Goal: Check status: Check status

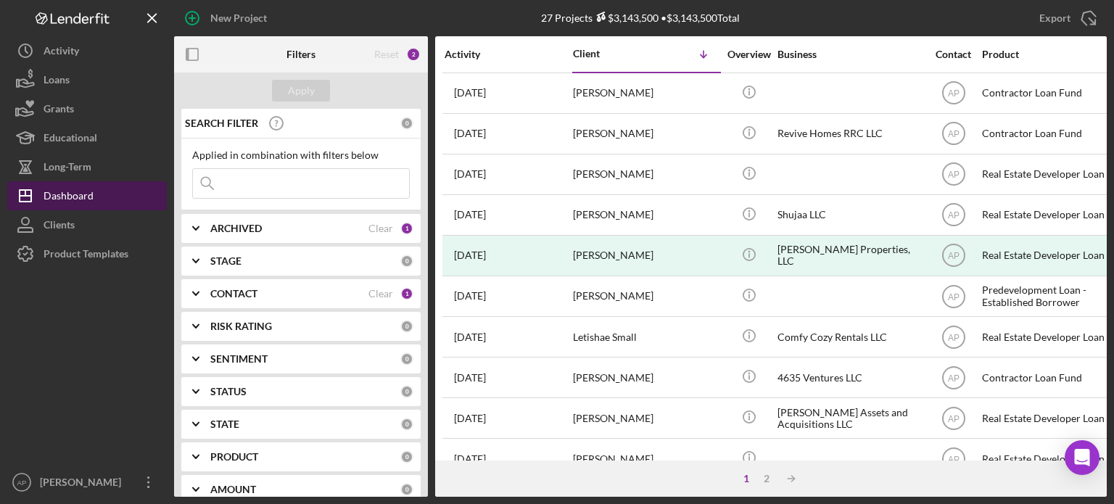
click at [69, 187] on div "Dashboard" at bounding box center [69, 197] width 50 height 33
click at [70, 195] on div "Dashboard" at bounding box center [69, 197] width 50 height 33
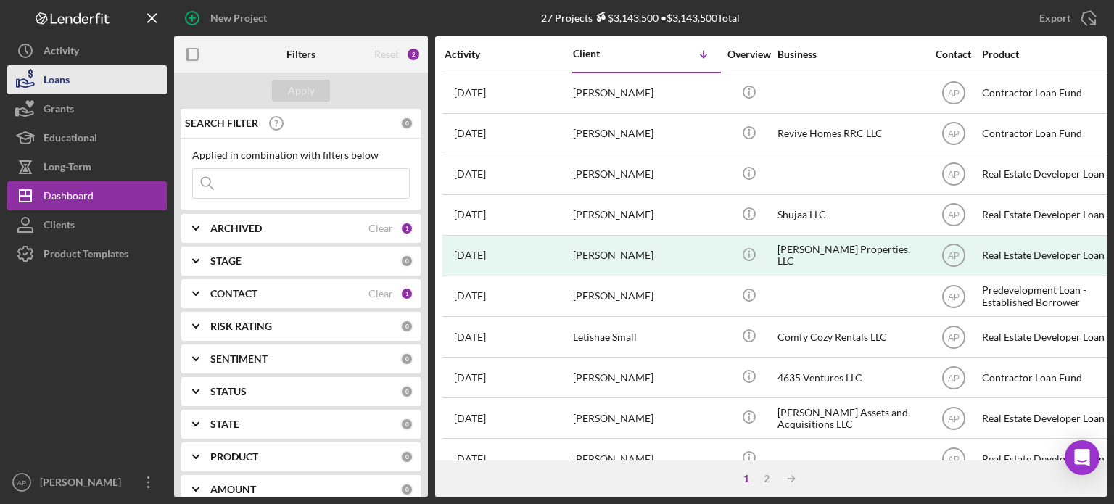
click at [83, 88] on button "Loans" at bounding box center [87, 79] width 160 height 29
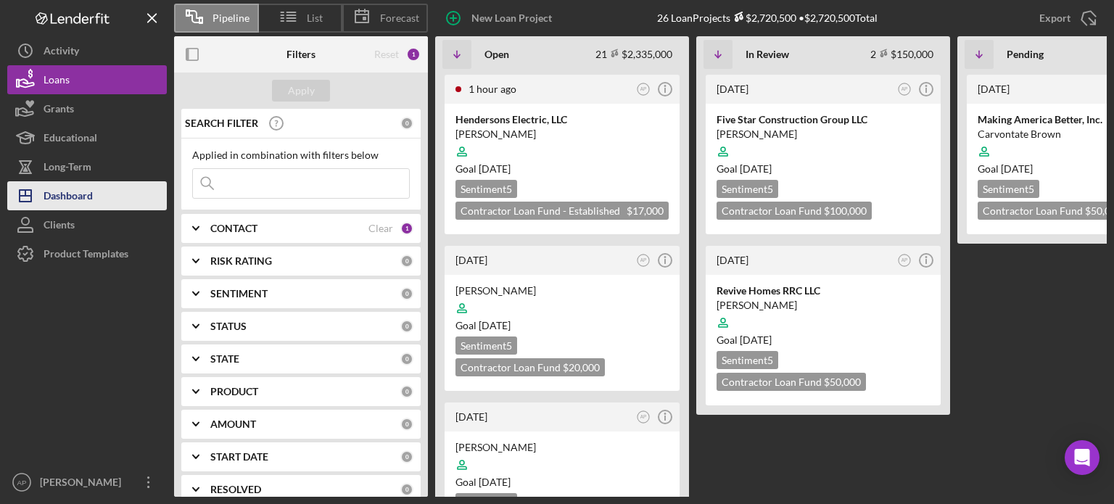
click at [52, 194] on div "Dashboard" at bounding box center [68, 197] width 49 height 33
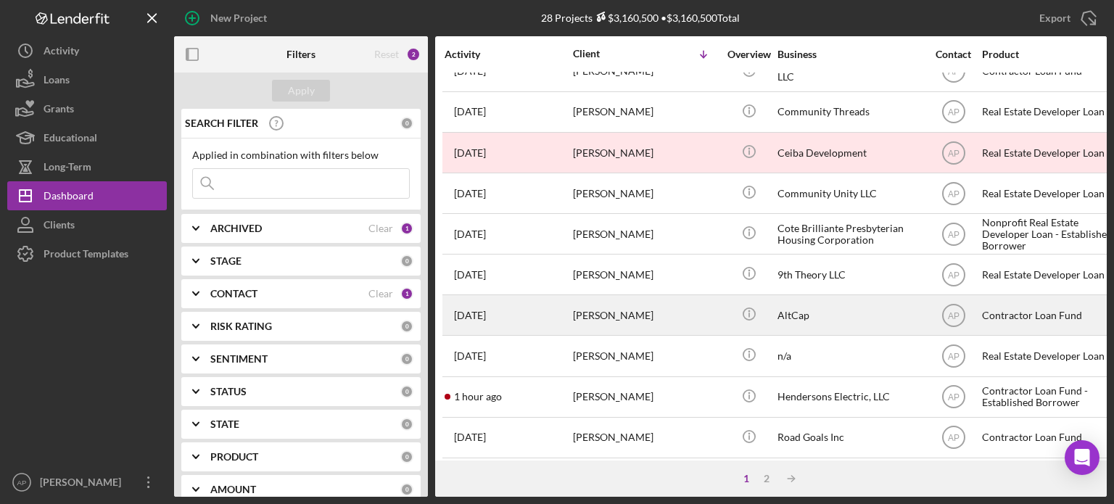
scroll to position [647, 0]
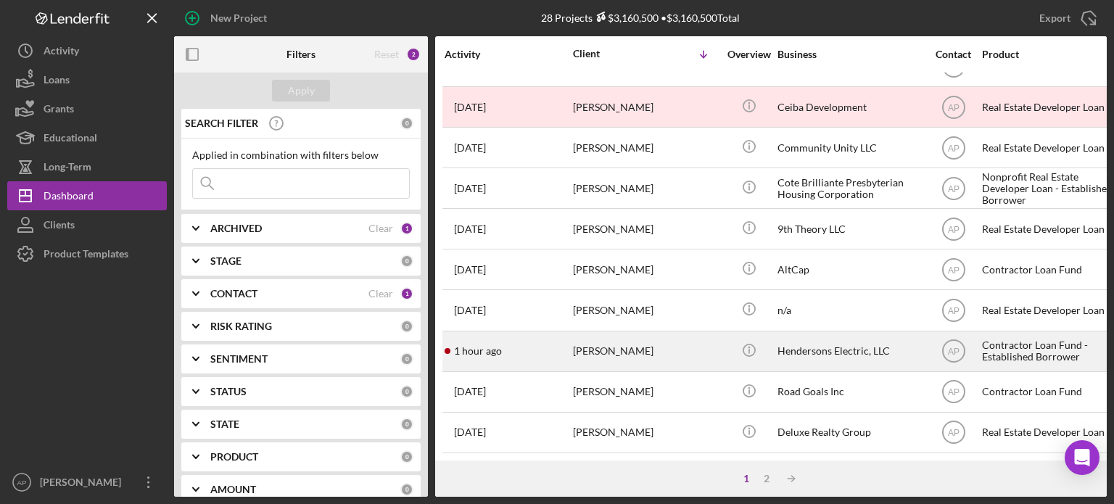
click at [606, 348] on div "[PERSON_NAME]" at bounding box center [645, 351] width 145 height 38
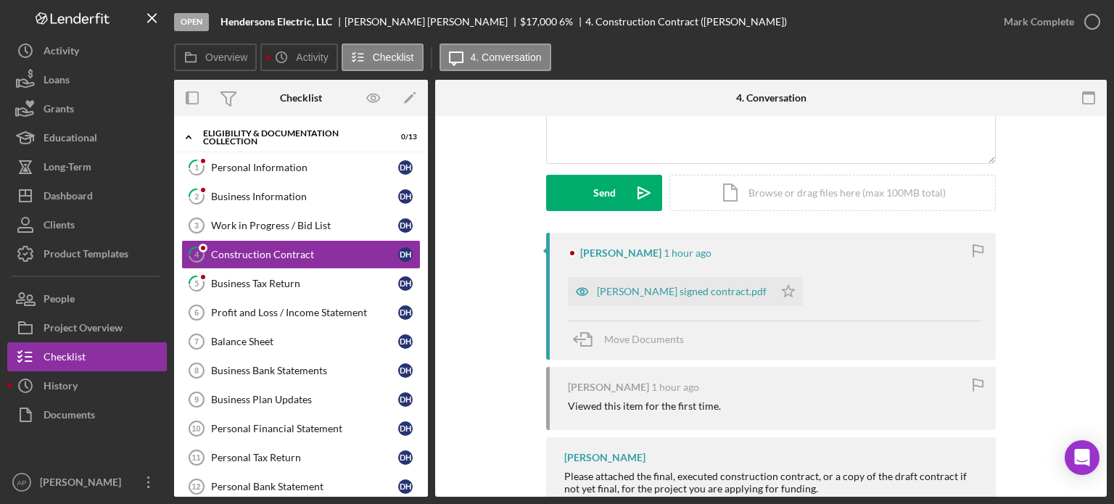
scroll to position [212, 0]
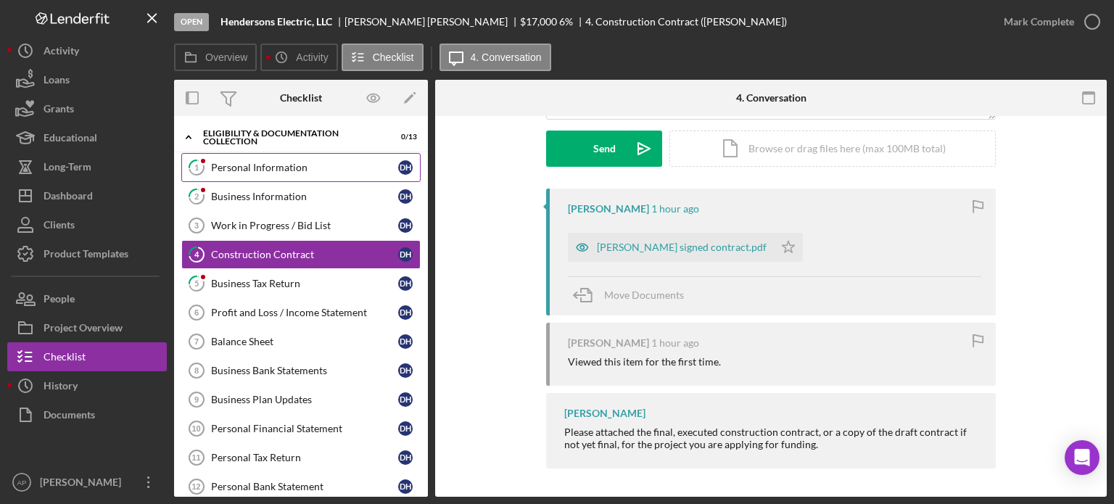
click at [234, 174] on link "1 Personal Information D H" at bounding box center [300, 167] width 239 height 29
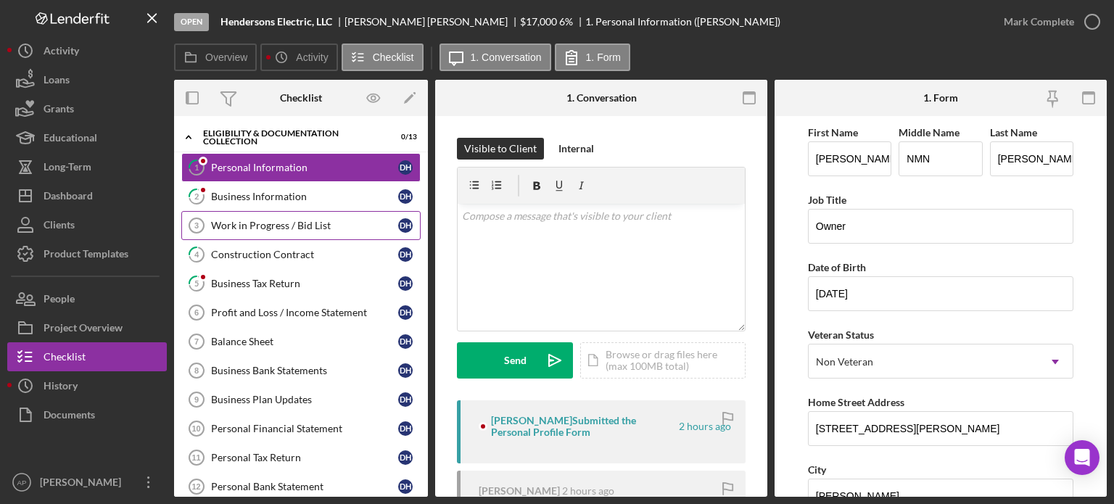
click at [236, 211] on link "Work in Progress / Bid List 3 Work in Progress / Bid List D H" at bounding box center [300, 225] width 239 height 29
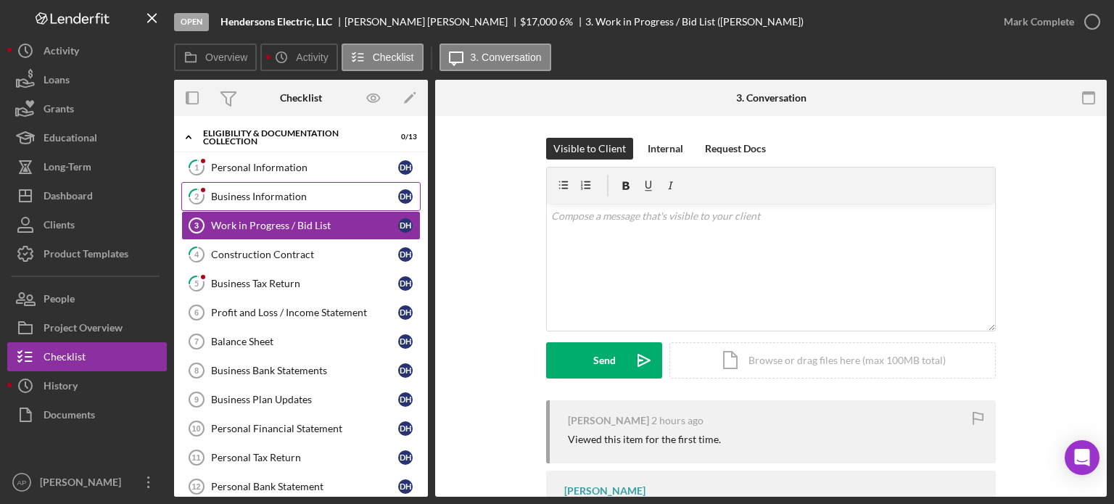
click at [244, 187] on link "2 Business Information D H" at bounding box center [300, 196] width 239 height 29
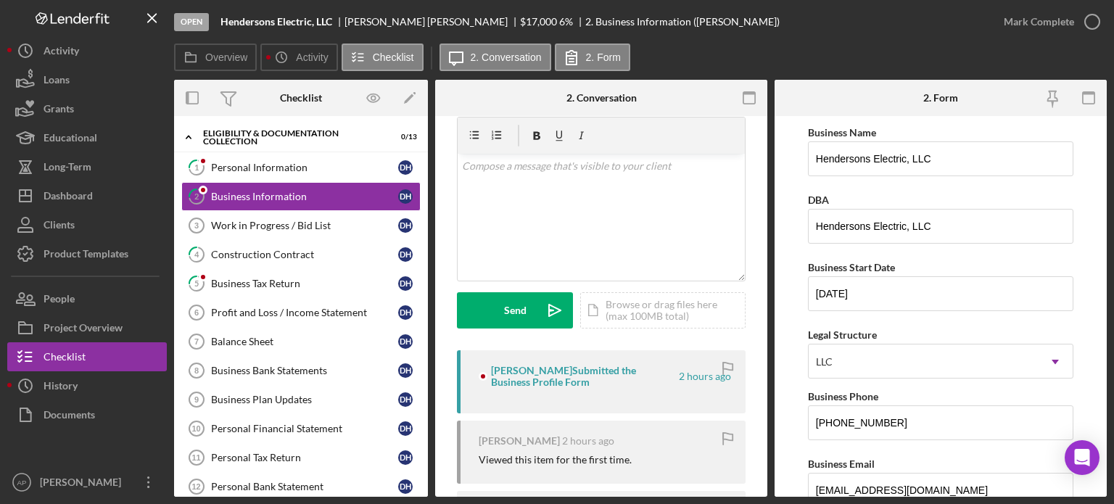
scroll to position [73, 0]
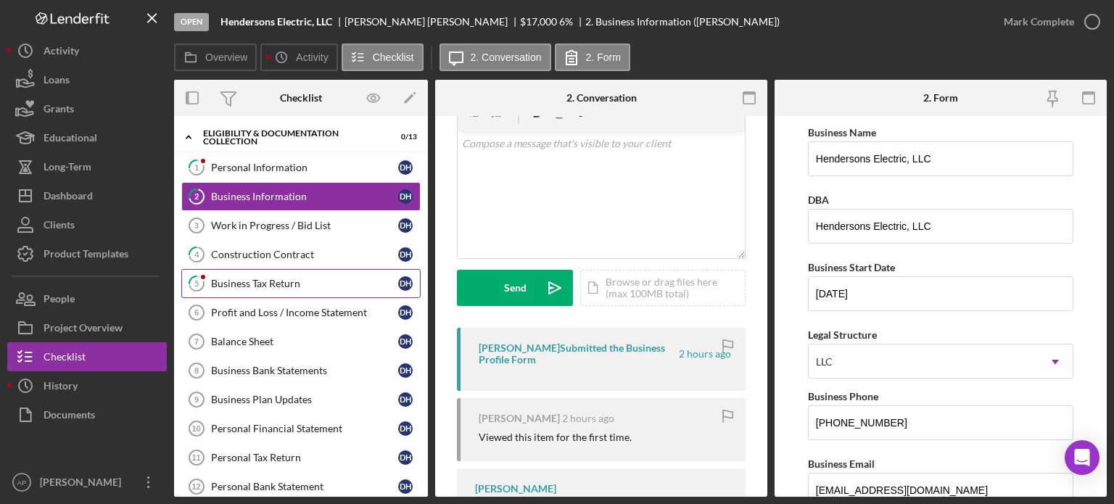
click at [276, 282] on div "Business Tax Return" at bounding box center [304, 284] width 187 height 12
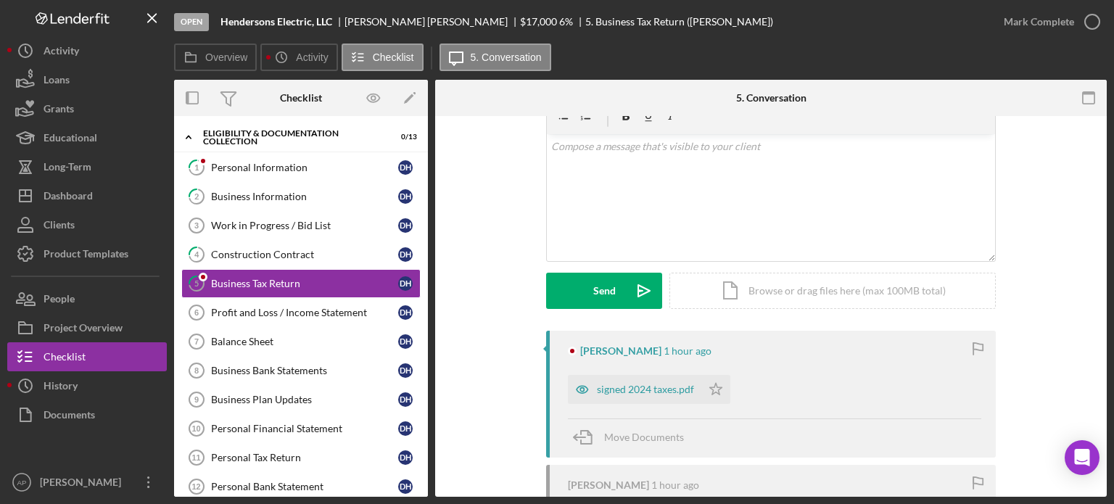
scroll to position [145, 0]
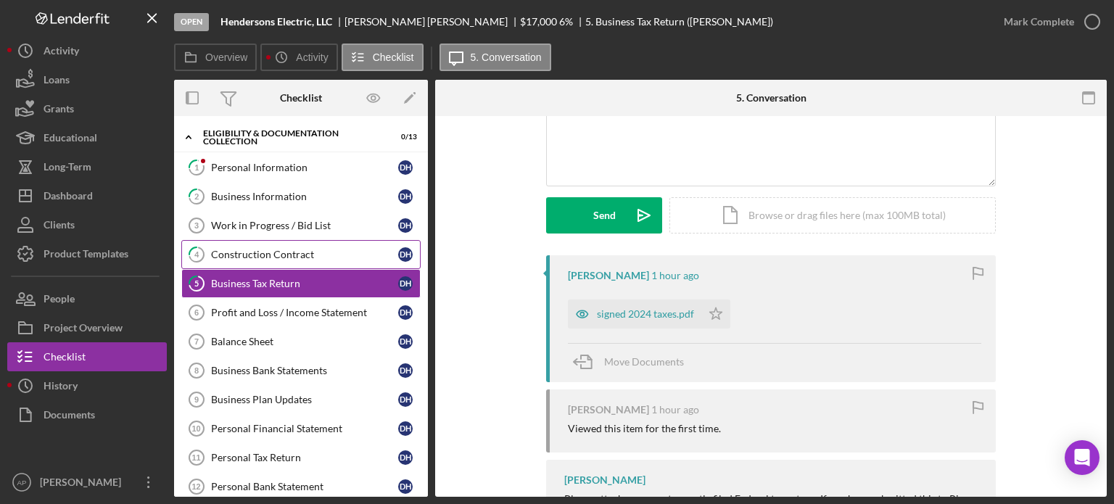
click at [293, 252] on div "Construction Contract" at bounding box center [304, 255] width 187 height 12
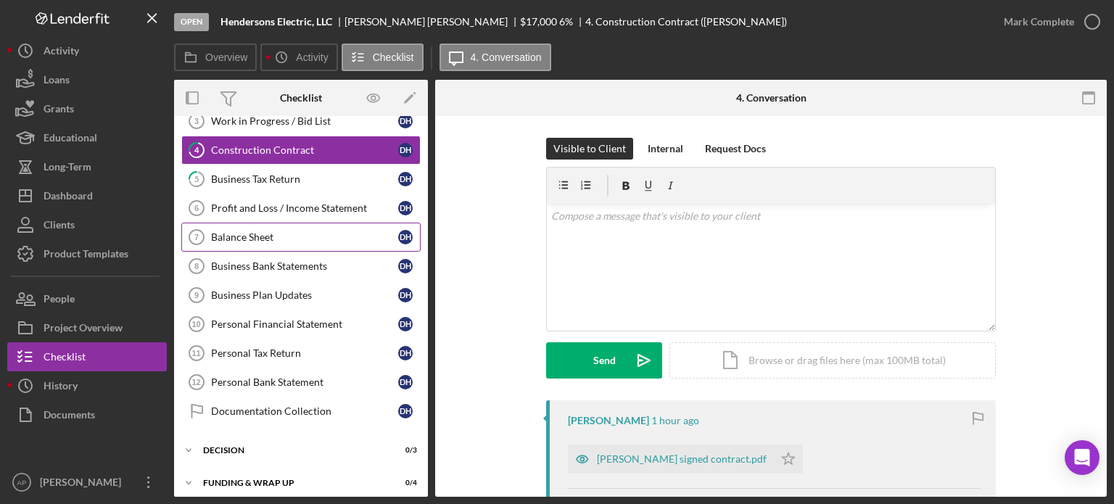
scroll to position [109, 0]
